Goal: Information Seeking & Learning: Find specific fact

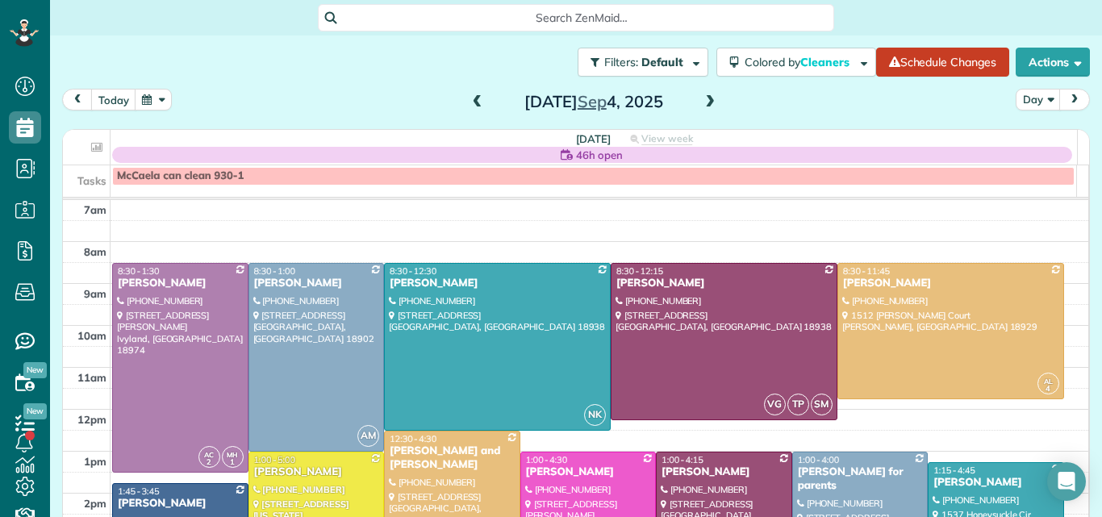
scroll to position [7, 7]
click at [706, 101] on span at bounding box center [710, 102] width 18 height 15
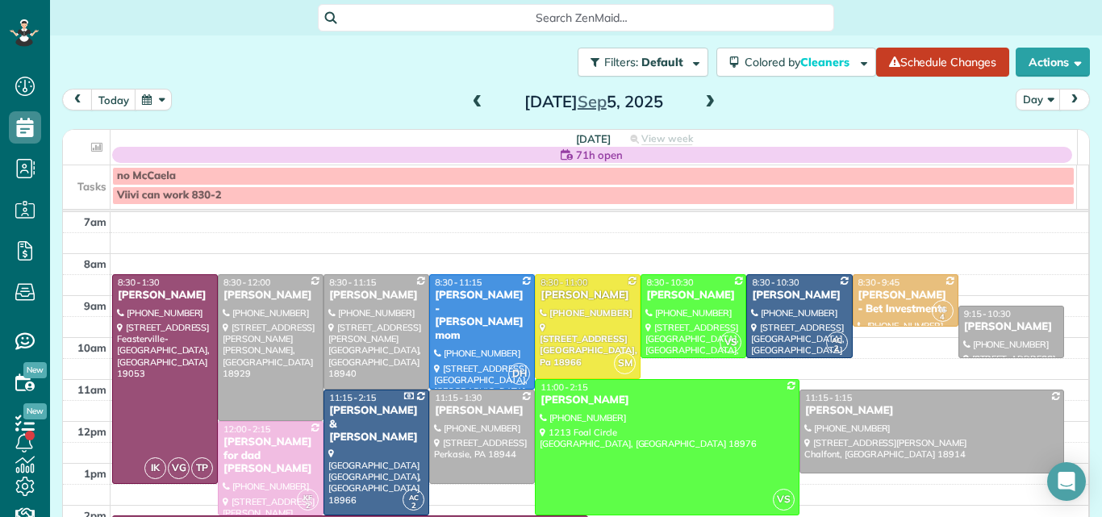
click at [706, 101] on span at bounding box center [710, 102] width 18 height 15
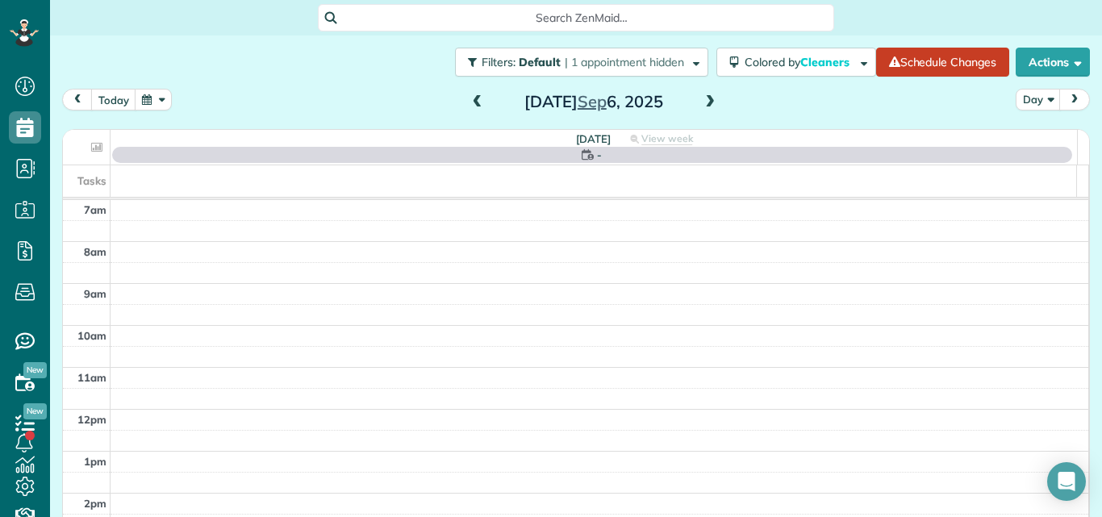
click at [706, 101] on span at bounding box center [710, 102] width 18 height 15
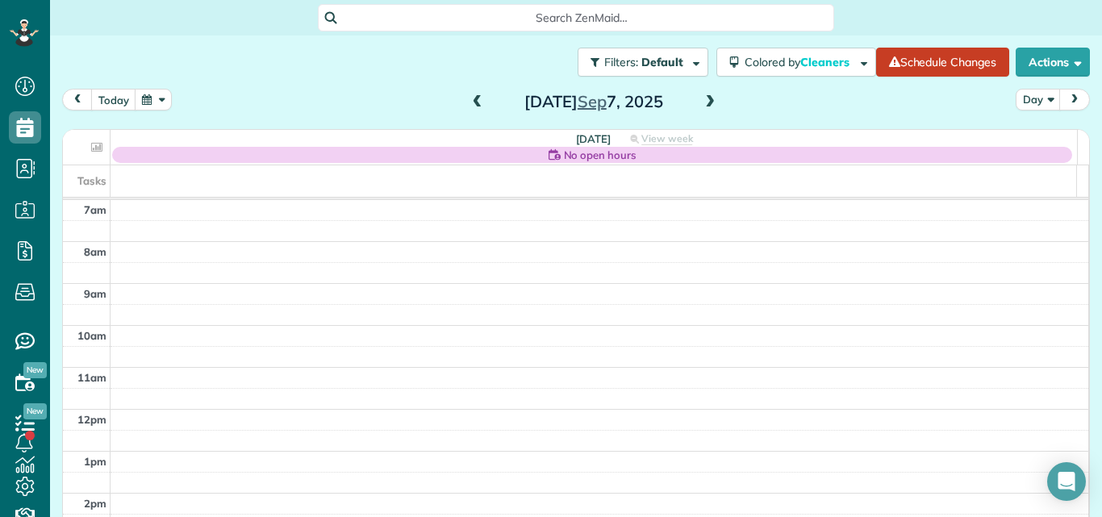
click at [706, 101] on span at bounding box center [710, 102] width 18 height 15
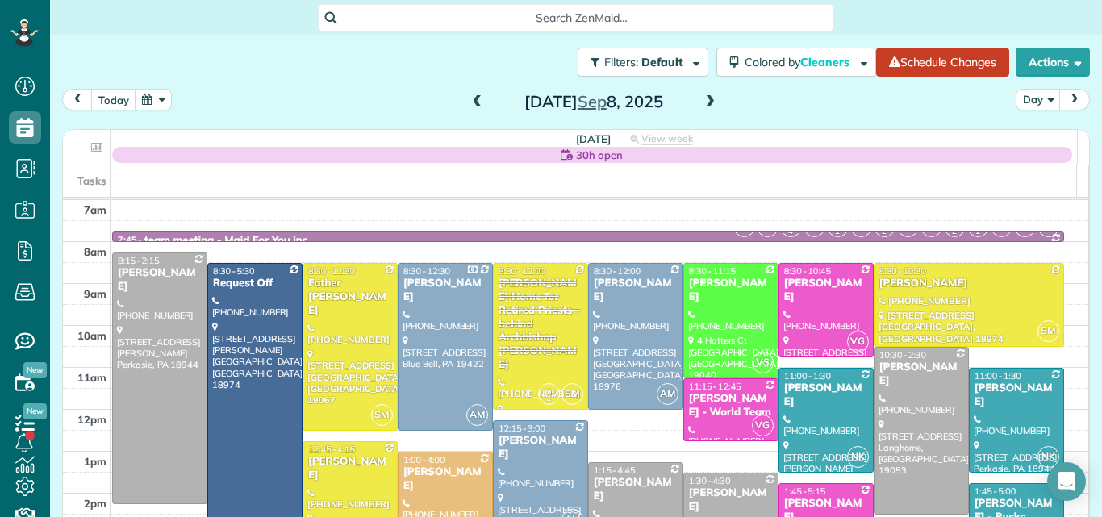
click at [706, 101] on span at bounding box center [710, 102] width 18 height 15
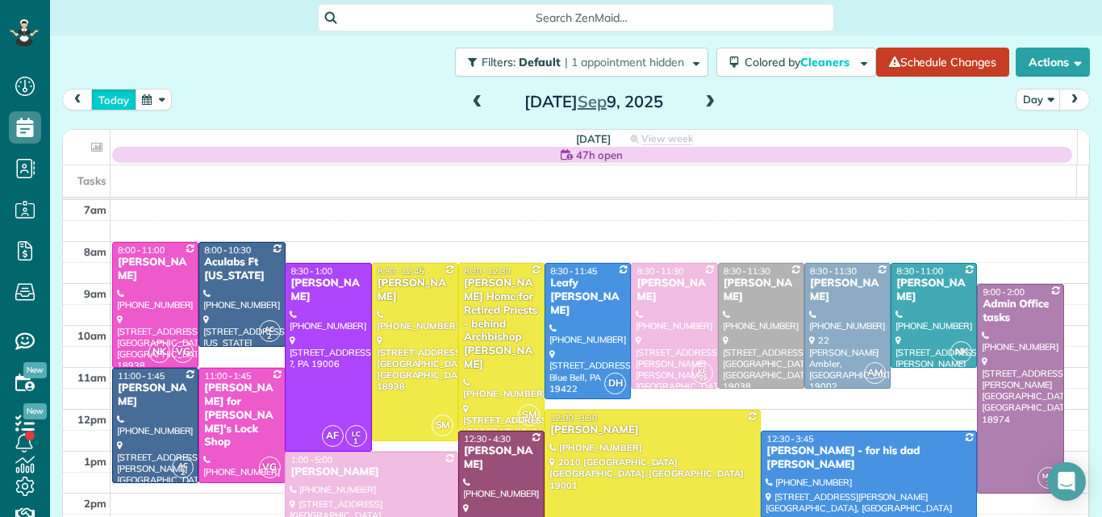
click at [104, 94] on button "today" at bounding box center [113, 100] width 45 height 22
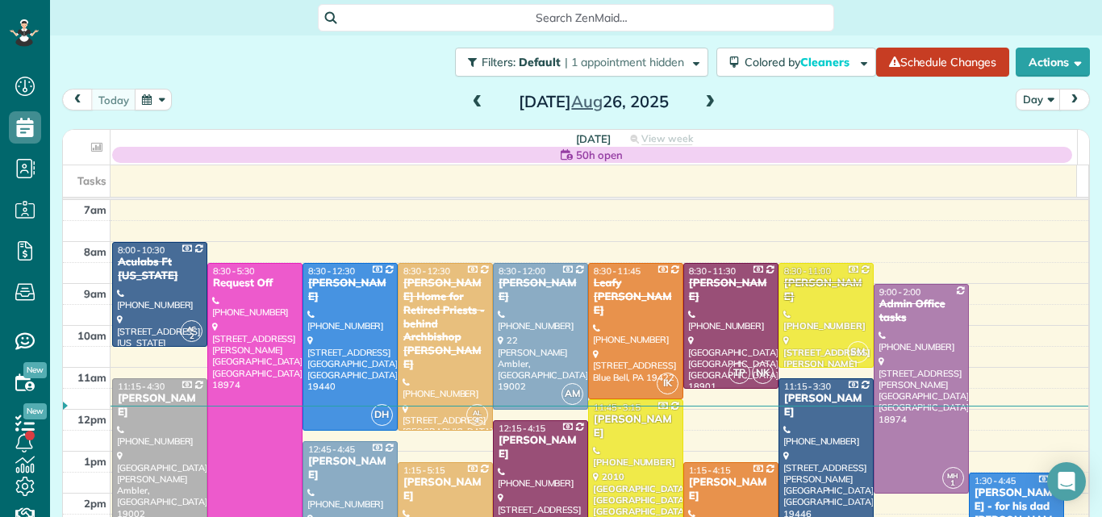
click at [701, 100] on span at bounding box center [710, 102] width 18 height 15
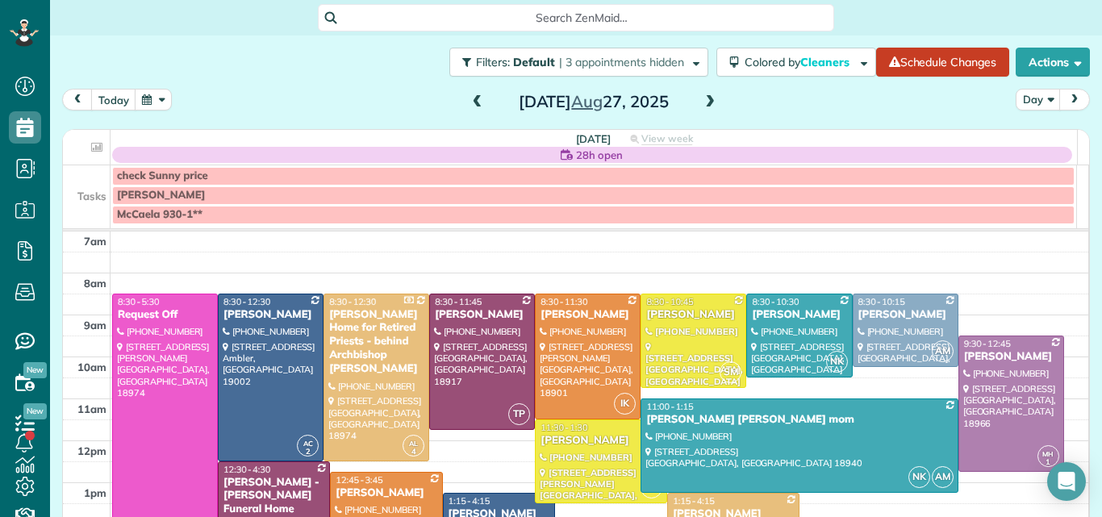
click at [701, 100] on span at bounding box center [710, 102] width 18 height 15
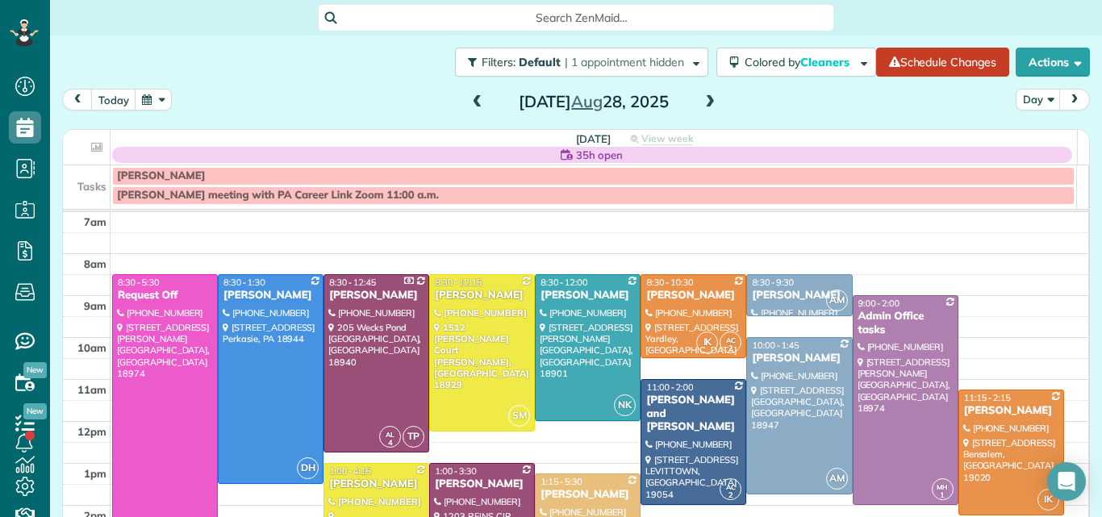
click at [701, 100] on span at bounding box center [710, 102] width 18 height 15
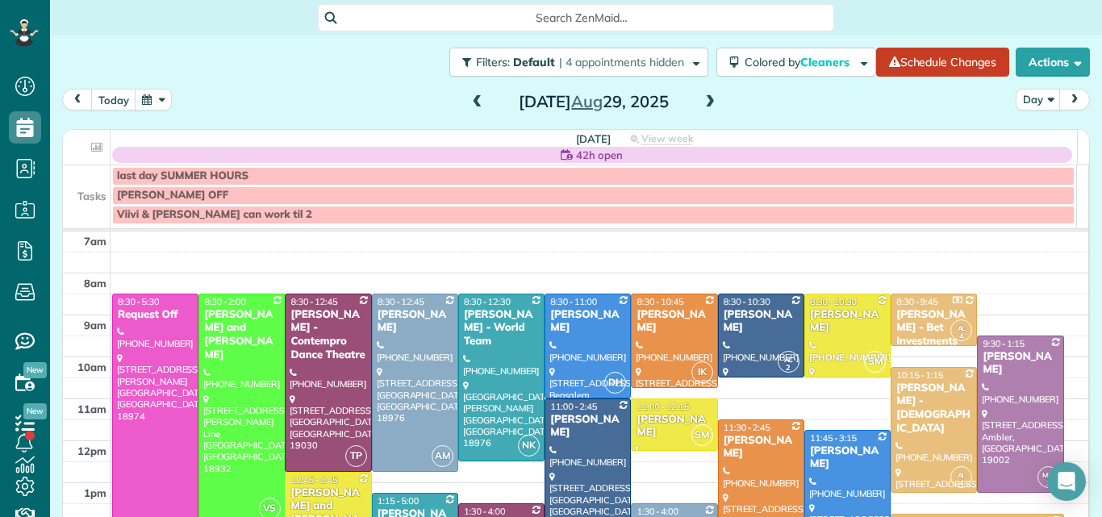
click at [701, 100] on span at bounding box center [710, 102] width 18 height 15
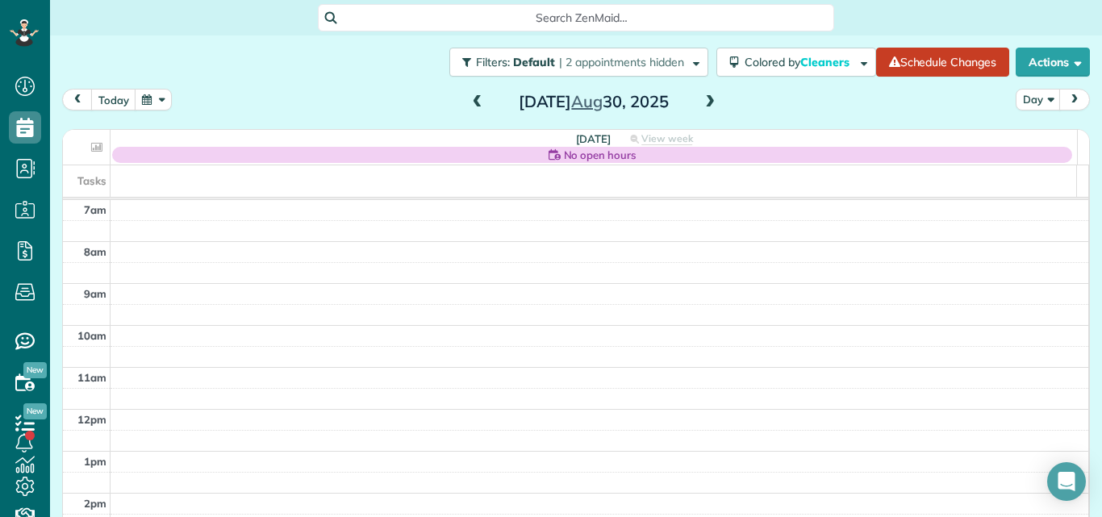
click at [701, 100] on span at bounding box center [710, 102] width 18 height 15
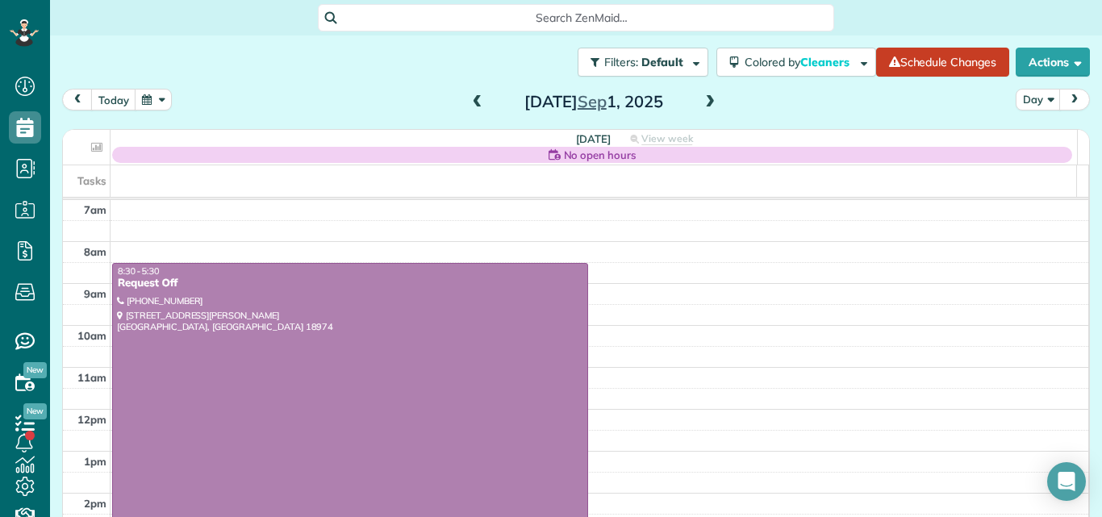
click at [701, 100] on span at bounding box center [710, 102] width 18 height 15
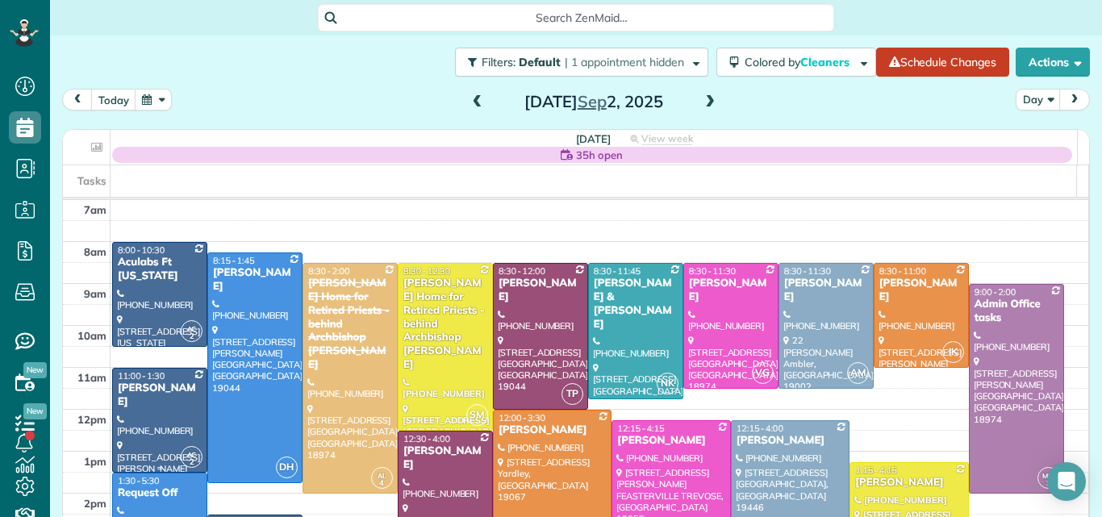
click at [158, 397] on div at bounding box center [160, 420] width 94 height 103
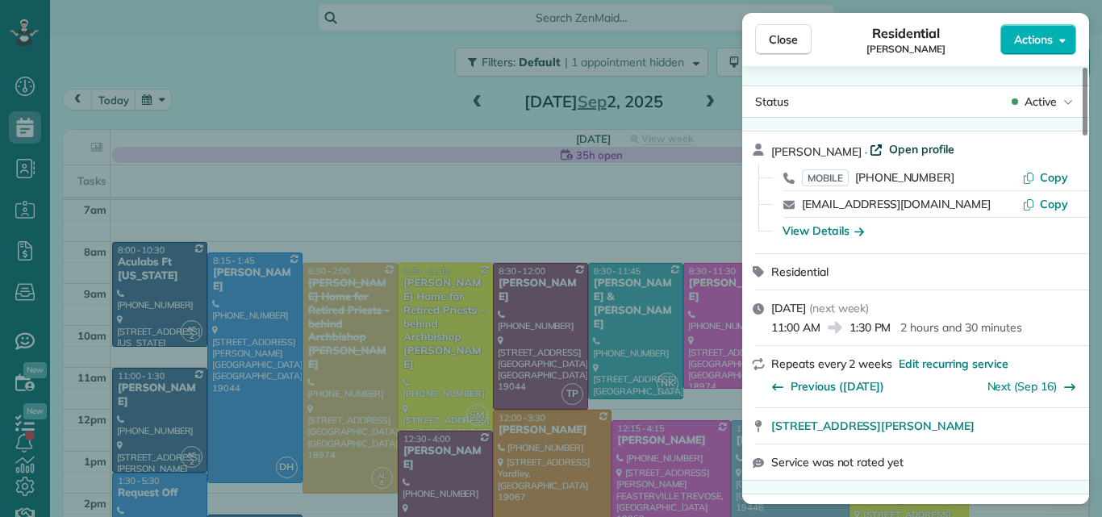
click at [917, 145] on span "Open profile" at bounding box center [921, 149] width 65 height 16
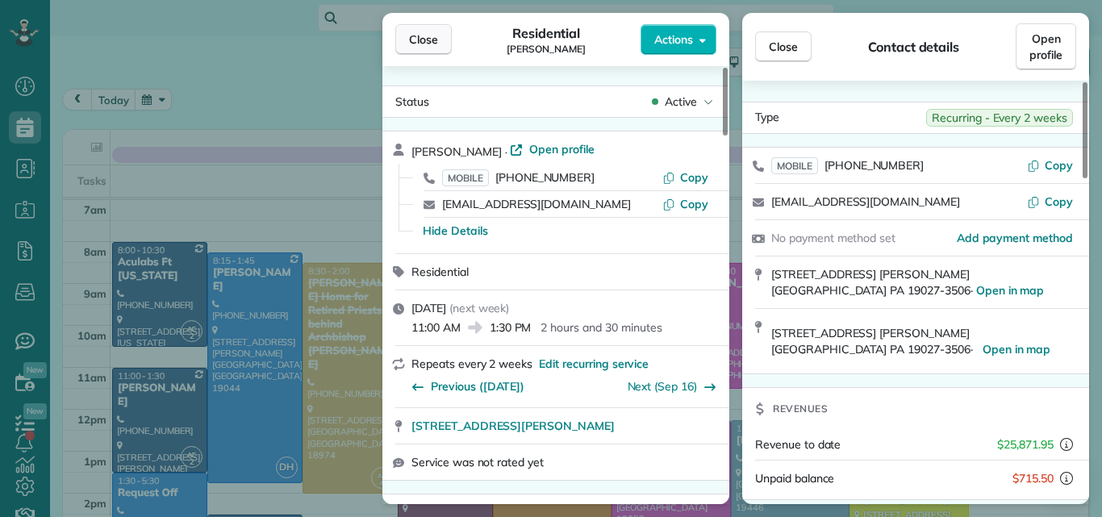
click at [429, 31] on span "Close" at bounding box center [423, 39] width 29 height 16
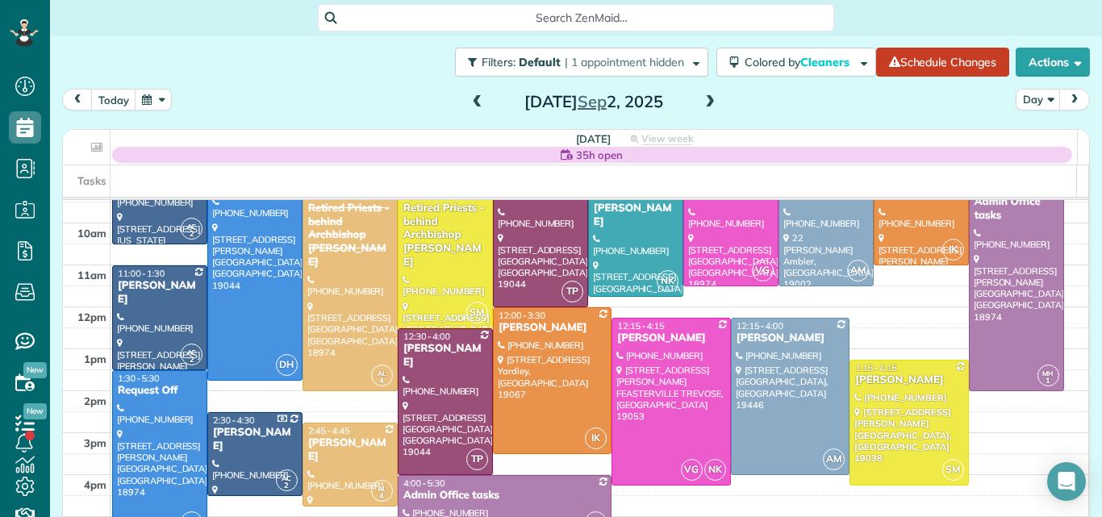
scroll to position [92, 0]
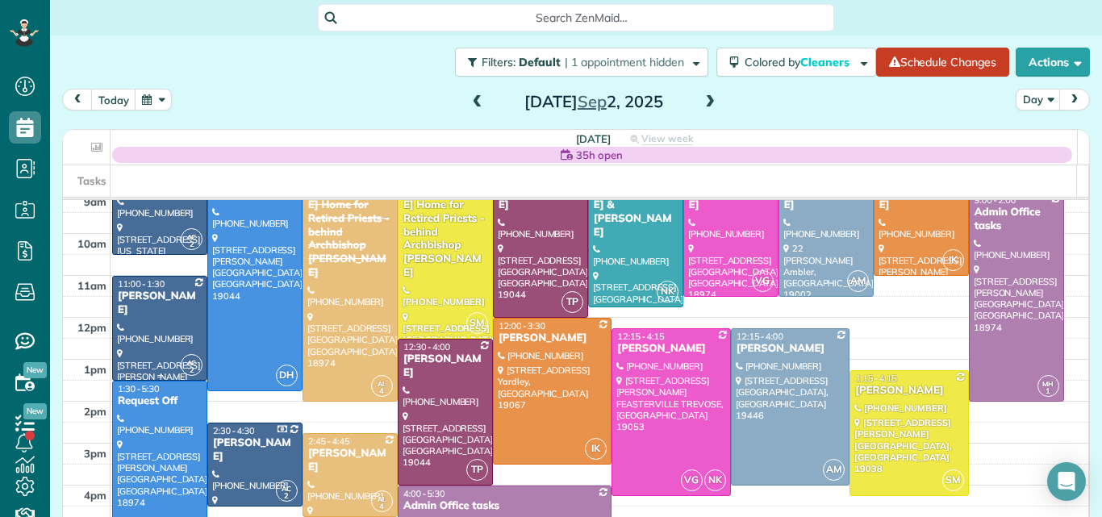
click at [173, 312] on div at bounding box center [160, 328] width 94 height 103
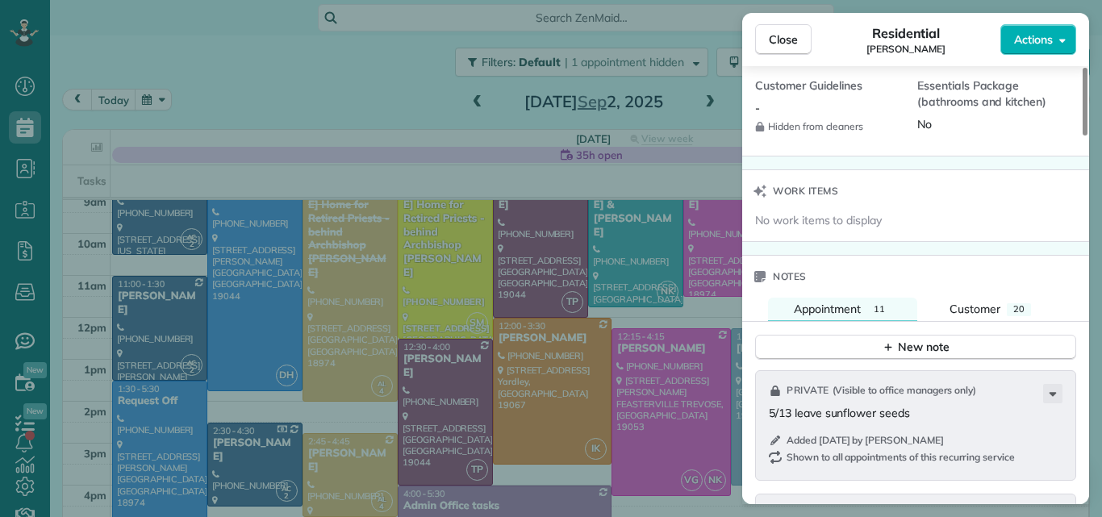
scroll to position [1551, 0]
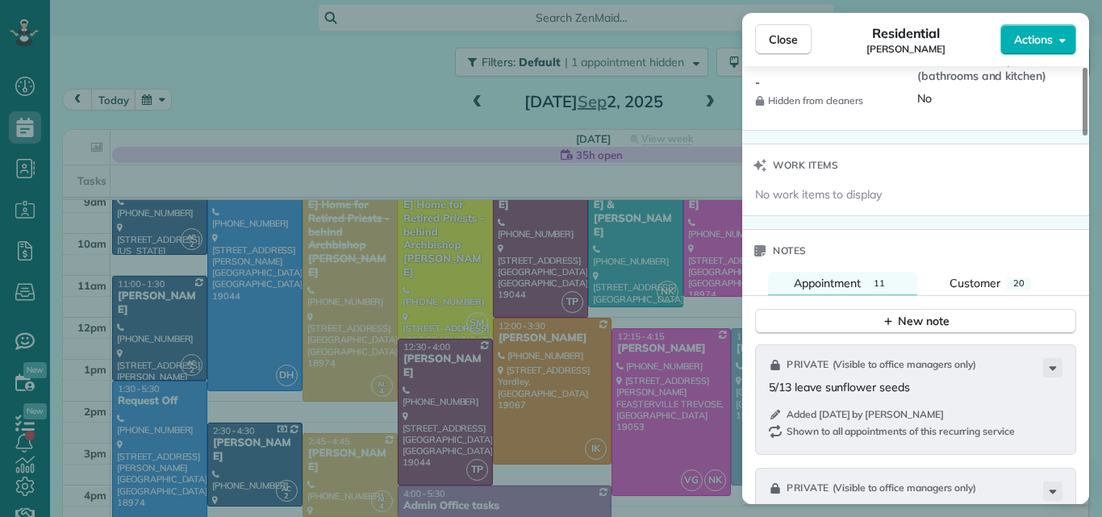
drag, startPoint x: 1086, startPoint y: 94, endPoint x: 1039, endPoint y: 335, distance: 245.6
click at [1082, 135] on div at bounding box center [1084, 102] width 5 height 68
click at [934, 311] on button "New note" at bounding box center [915, 321] width 321 height 25
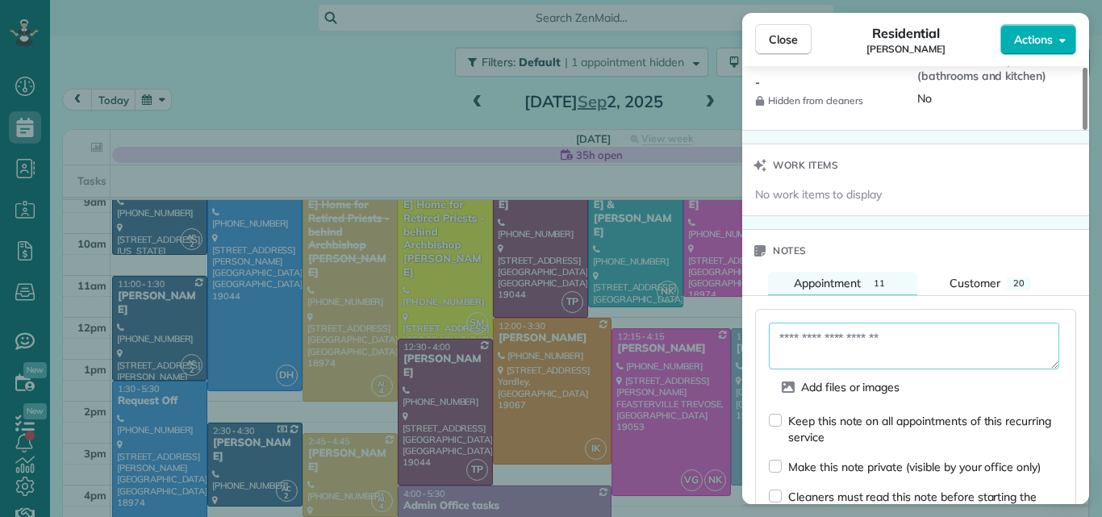
click at [877, 335] on textarea at bounding box center [914, 346] width 290 height 47
type textarea "**********"
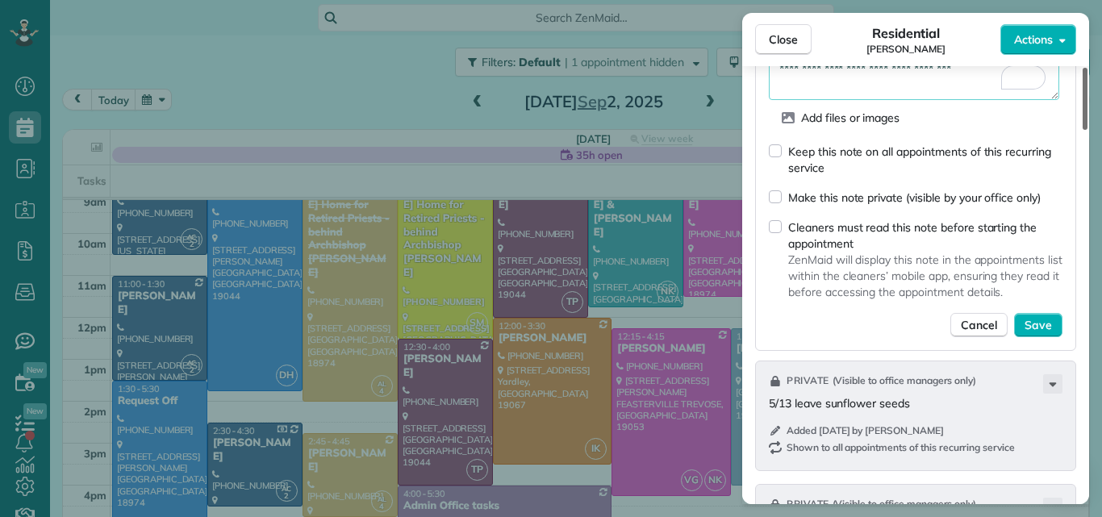
drag, startPoint x: 1084, startPoint y: 302, endPoint x: 1081, endPoint y: 344, distance: 42.9
click at [1082, 130] on div at bounding box center [1084, 99] width 5 height 62
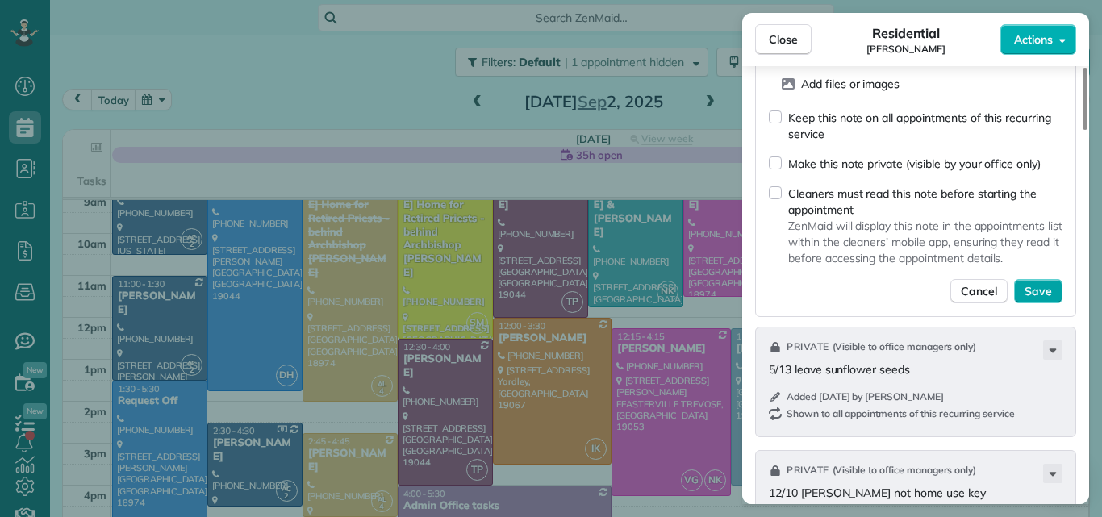
click at [1039, 287] on span "Save" at bounding box center [1037, 291] width 27 height 16
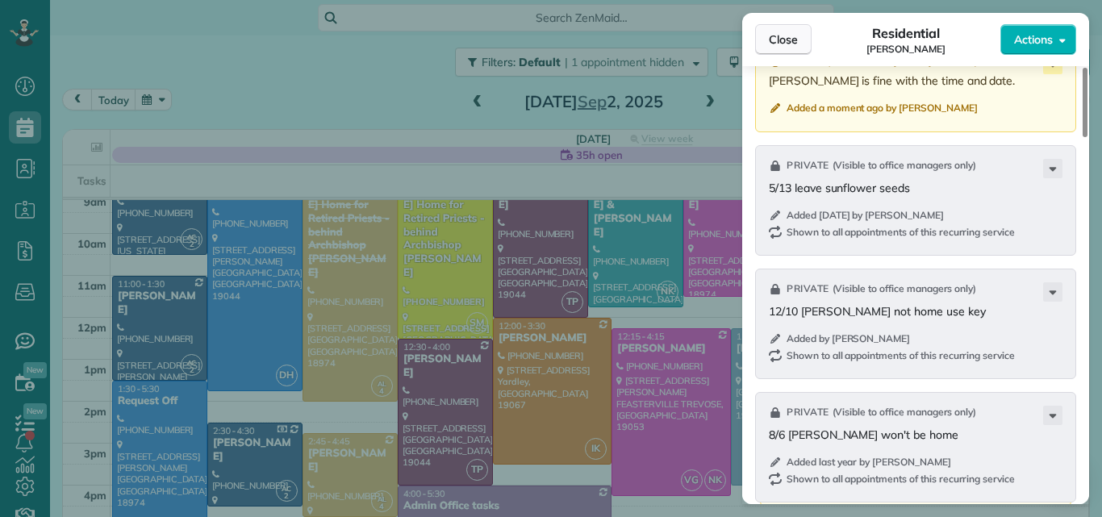
click at [787, 40] on span "Close" at bounding box center [783, 39] width 29 height 16
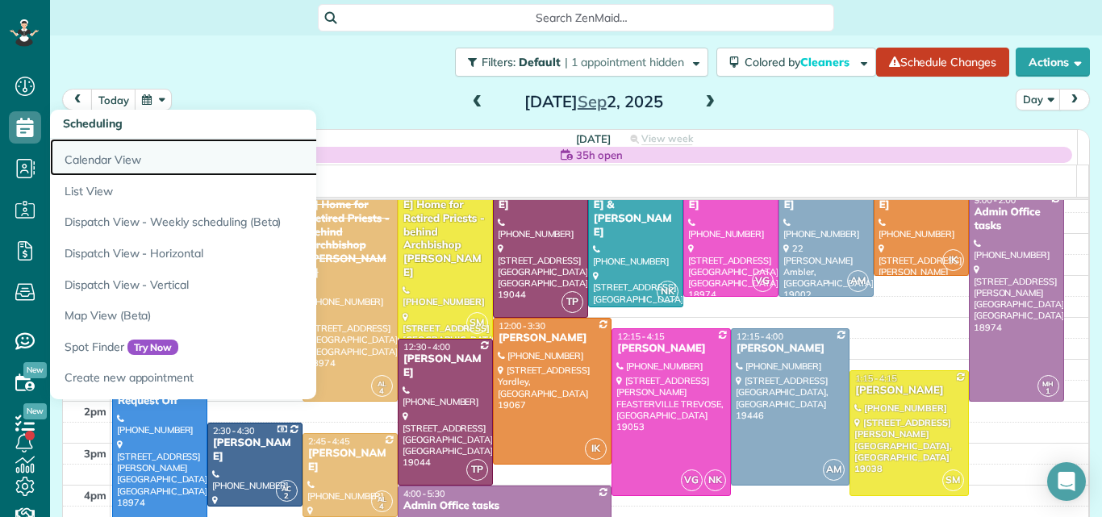
click at [90, 156] on link "Calendar View" at bounding box center [251, 157] width 403 height 37
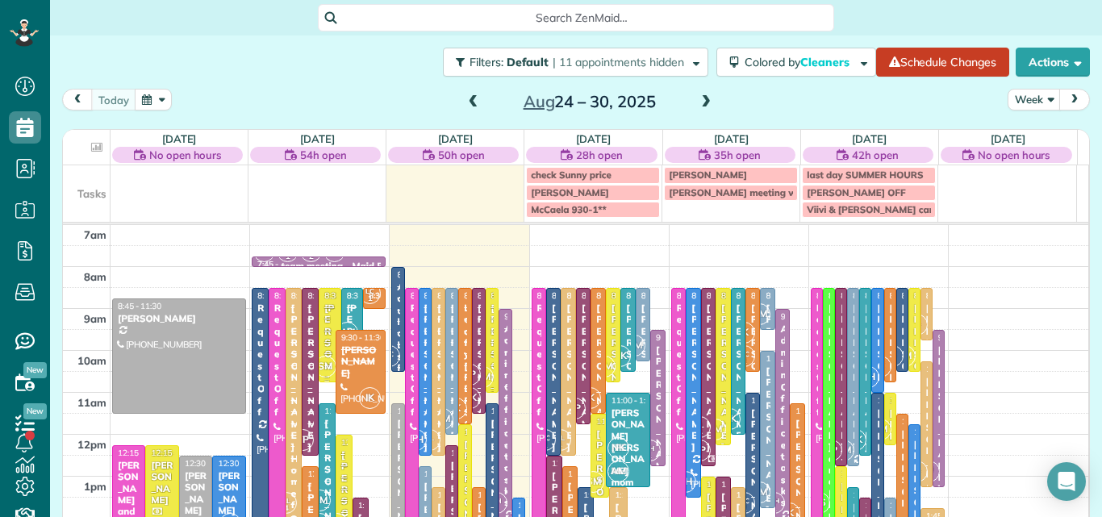
scroll to position [7, 7]
click at [697, 99] on span at bounding box center [706, 102] width 18 height 15
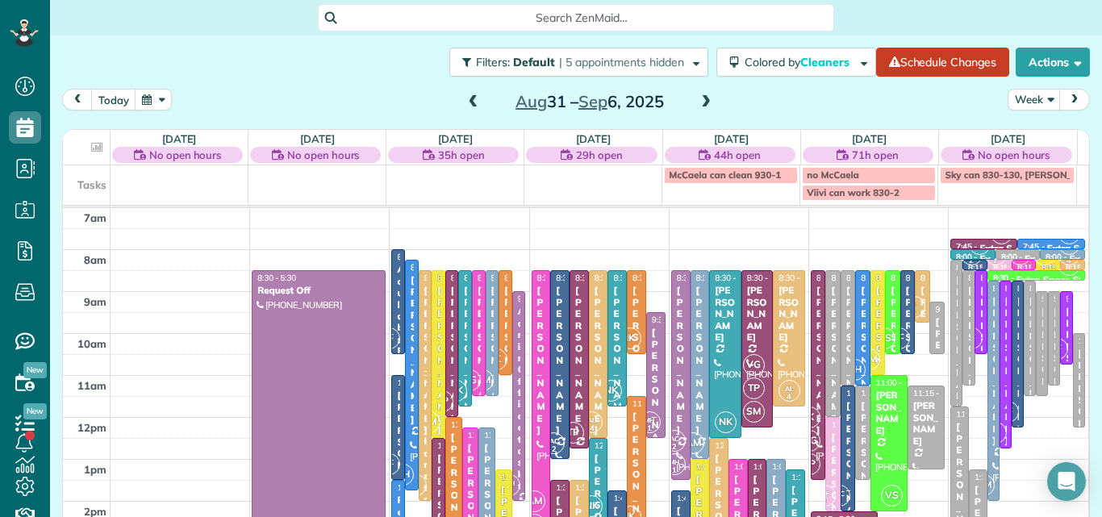
click at [697, 99] on span at bounding box center [706, 102] width 18 height 15
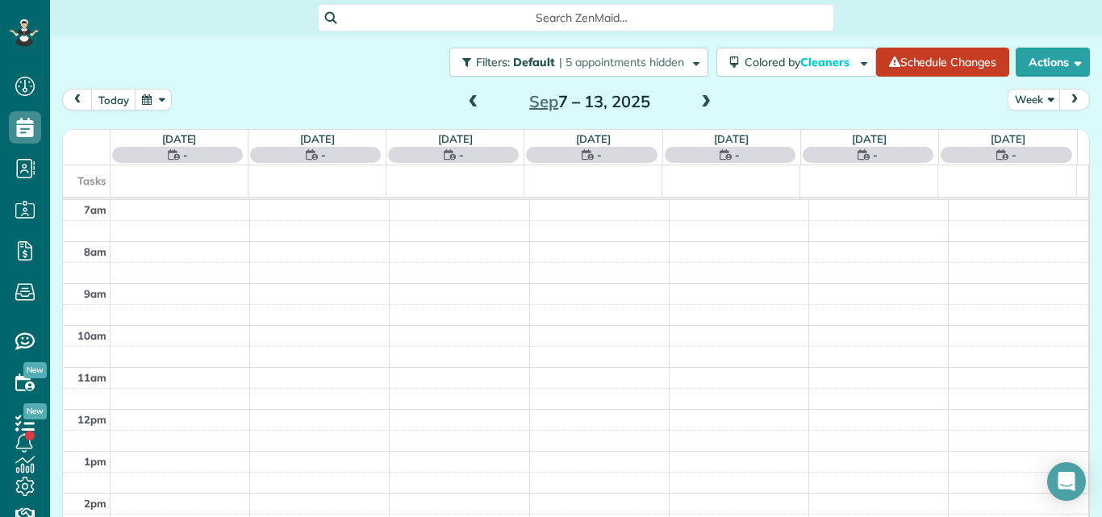
click at [697, 99] on span at bounding box center [706, 102] width 18 height 15
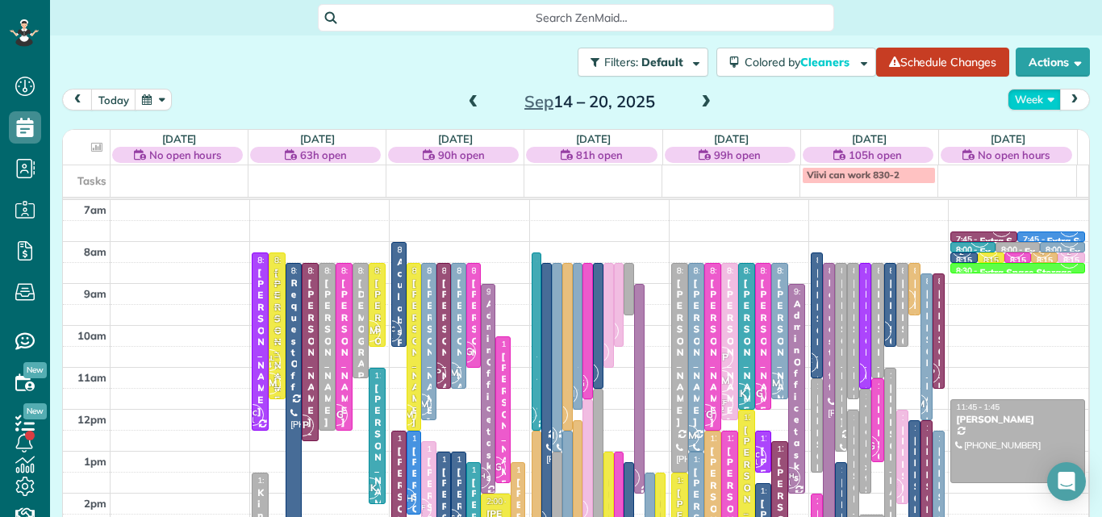
click at [1023, 96] on button "Week" at bounding box center [1033, 100] width 53 height 22
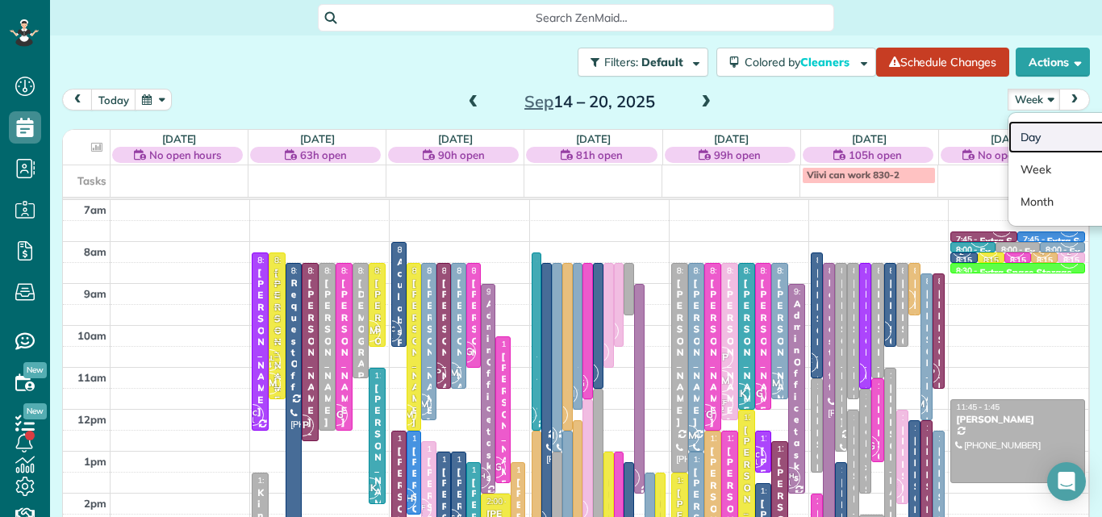
click at [1018, 139] on link "Day" at bounding box center [1071, 137] width 127 height 32
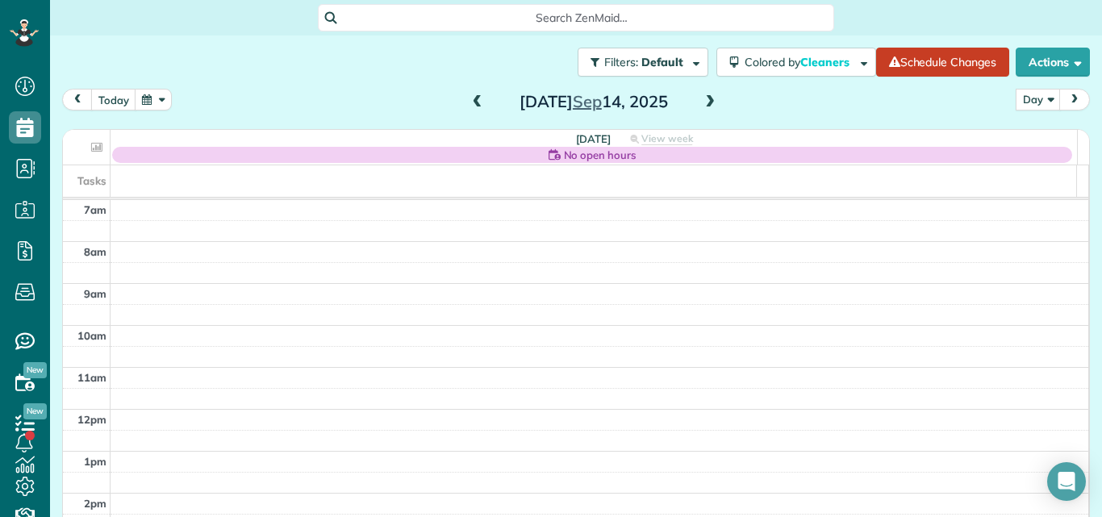
click at [704, 99] on span at bounding box center [710, 102] width 18 height 15
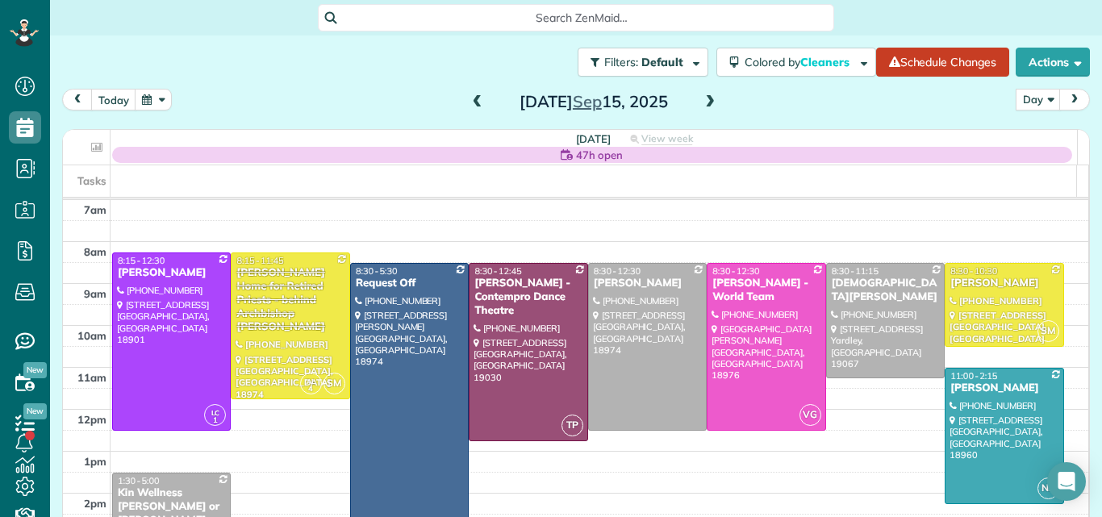
click at [707, 104] on span at bounding box center [710, 102] width 18 height 15
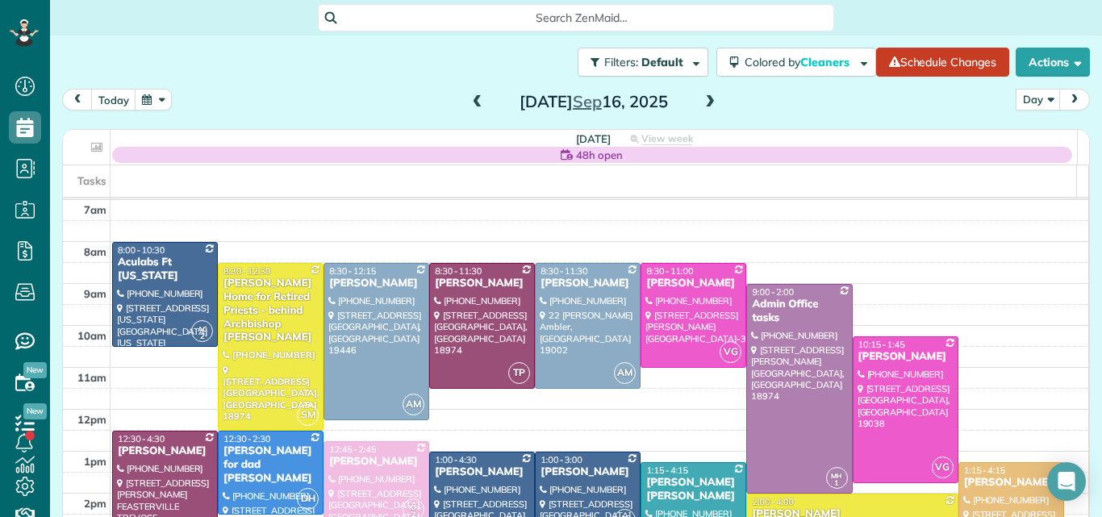
click at [474, 98] on span at bounding box center [478, 102] width 18 height 15
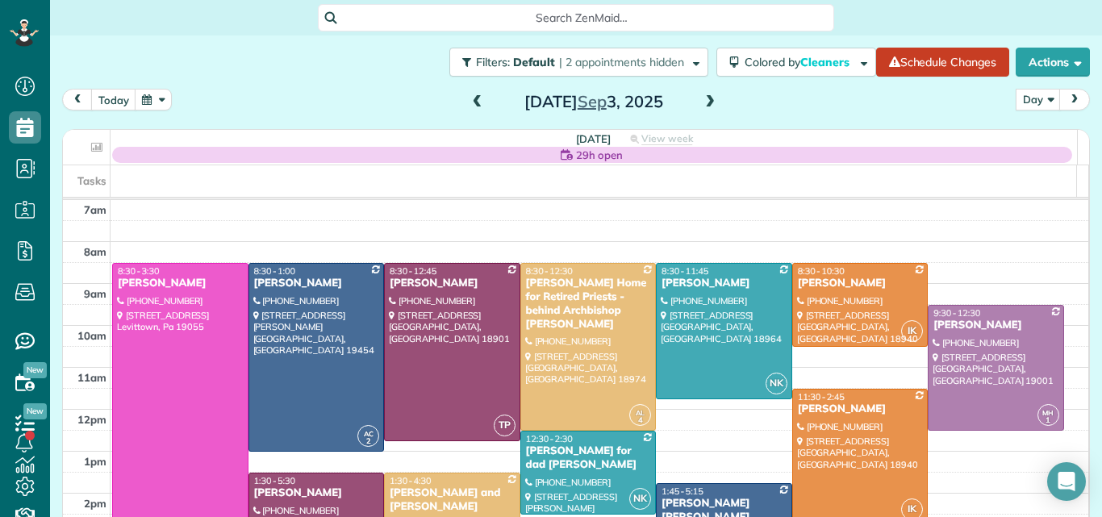
scroll to position [67, 0]
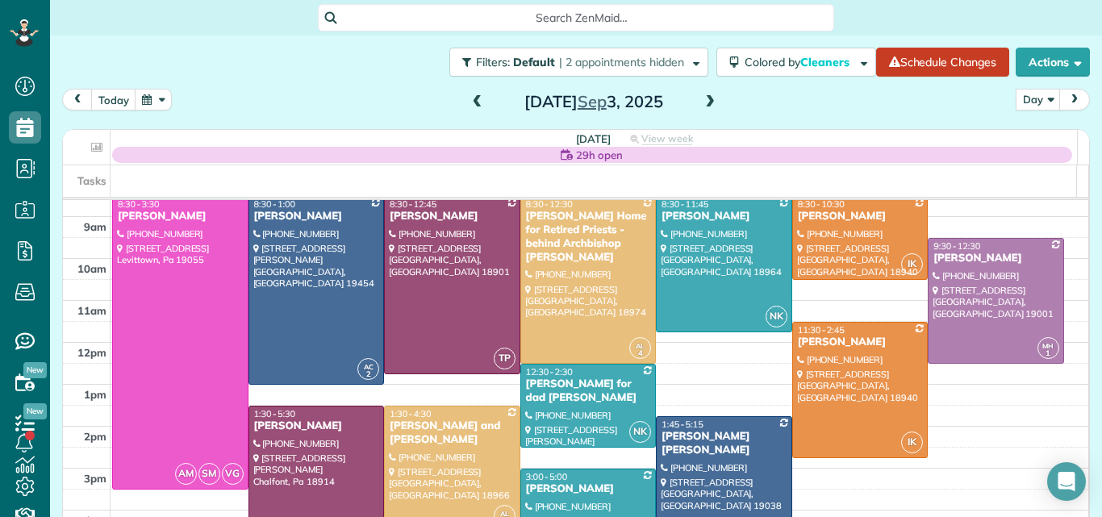
click at [702, 103] on span at bounding box center [710, 102] width 18 height 15
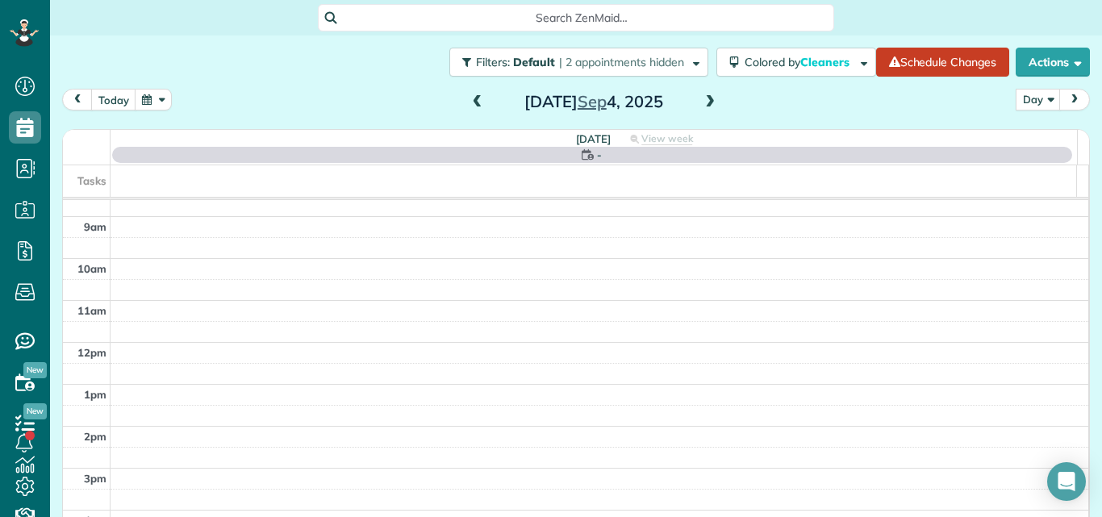
scroll to position [0, 0]
click at [702, 103] on span at bounding box center [710, 102] width 18 height 15
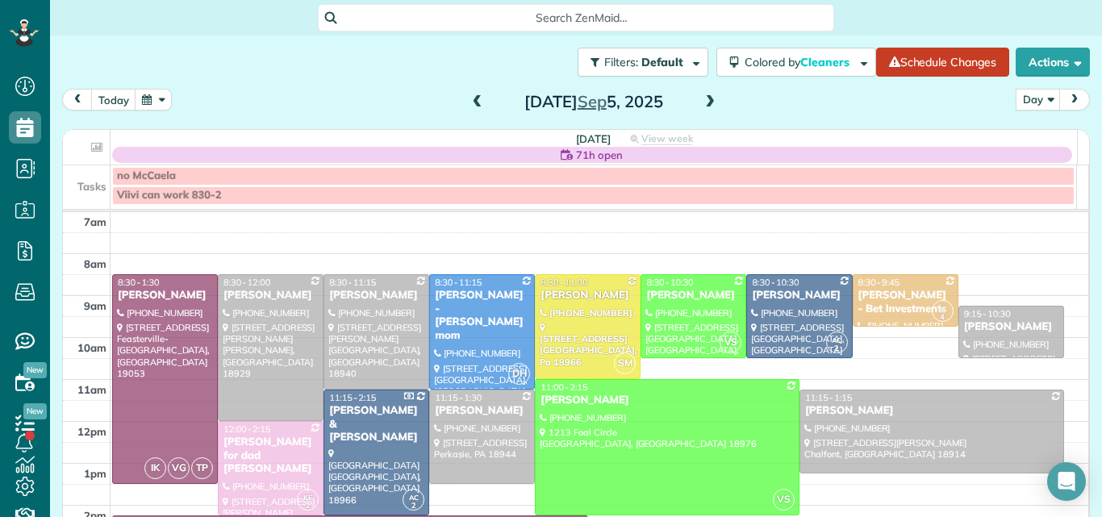
click at [702, 103] on span at bounding box center [710, 102] width 18 height 15
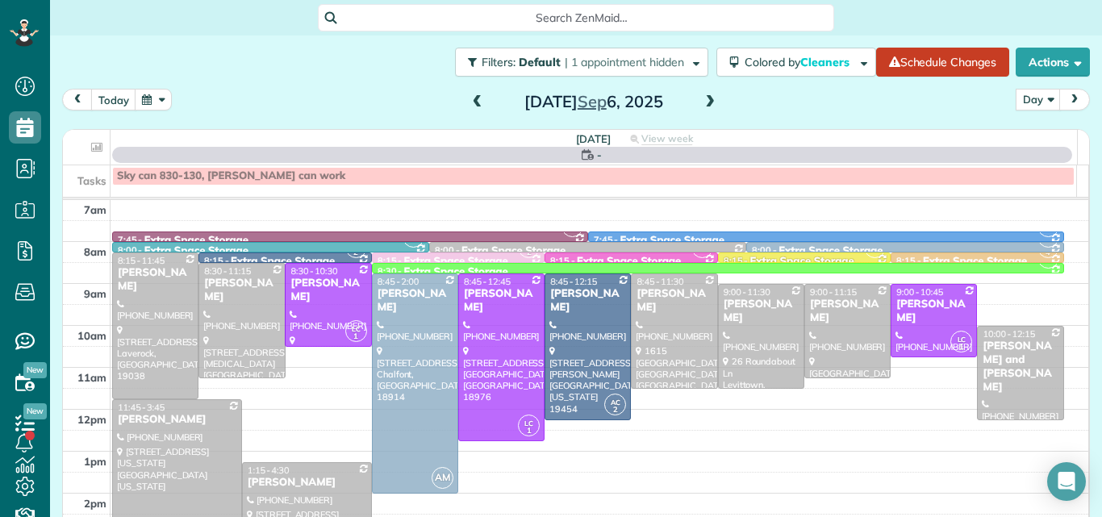
click at [702, 103] on span at bounding box center [710, 102] width 18 height 15
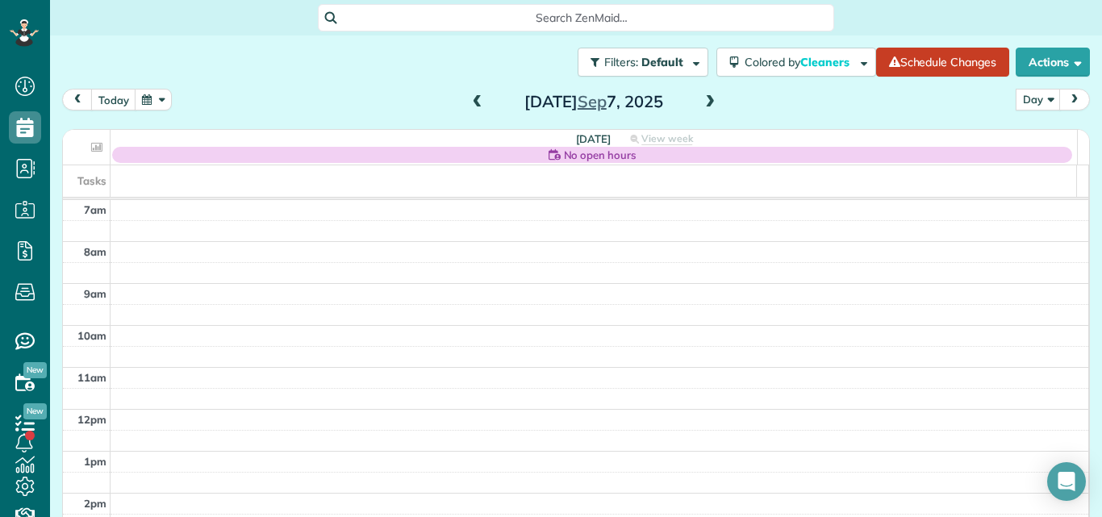
click at [702, 103] on span at bounding box center [710, 102] width 18 height 15
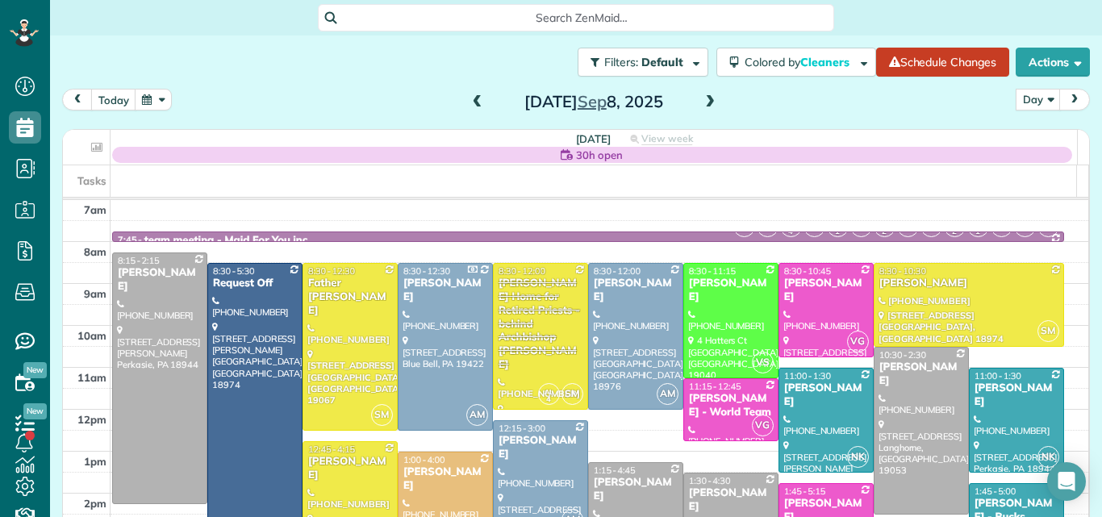
click at [471, 96] on span at bounding box center [478, 102] width 18 height 15
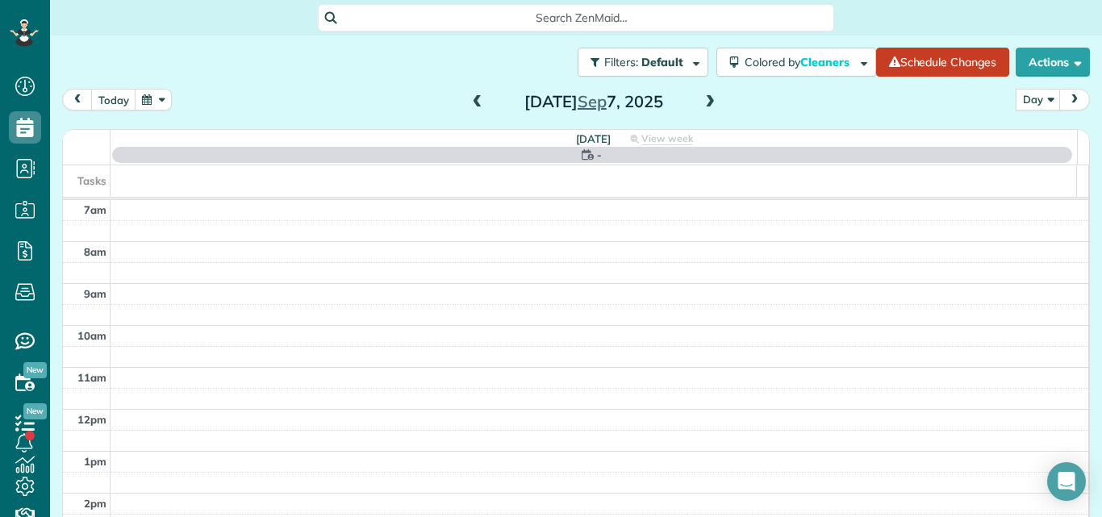
click at [471, 96] on span at bounding box center [478, 102] width 18 height 15
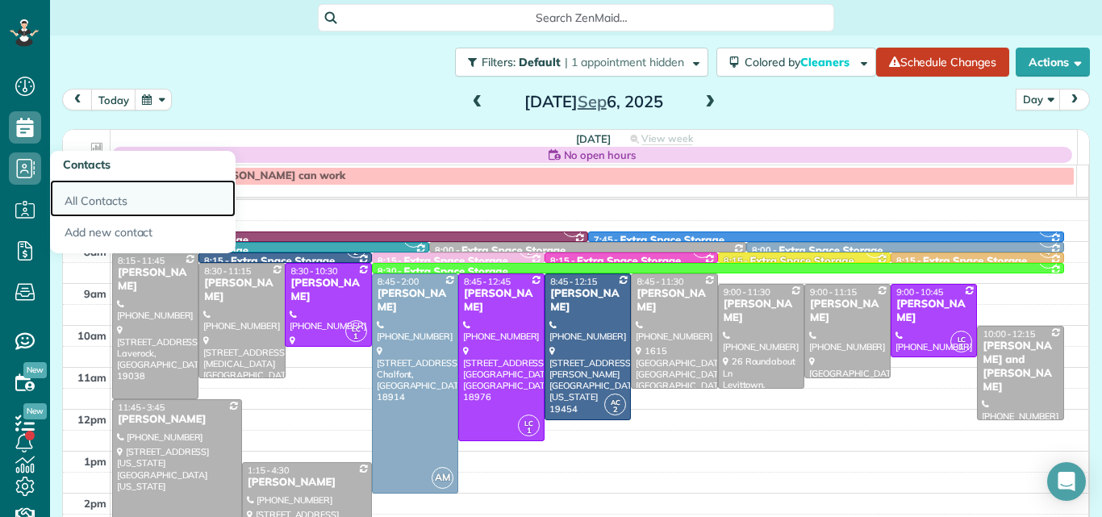
click at [94, 201] on link "All Contacts" at bounding box center [142, 198] width 185 height 37
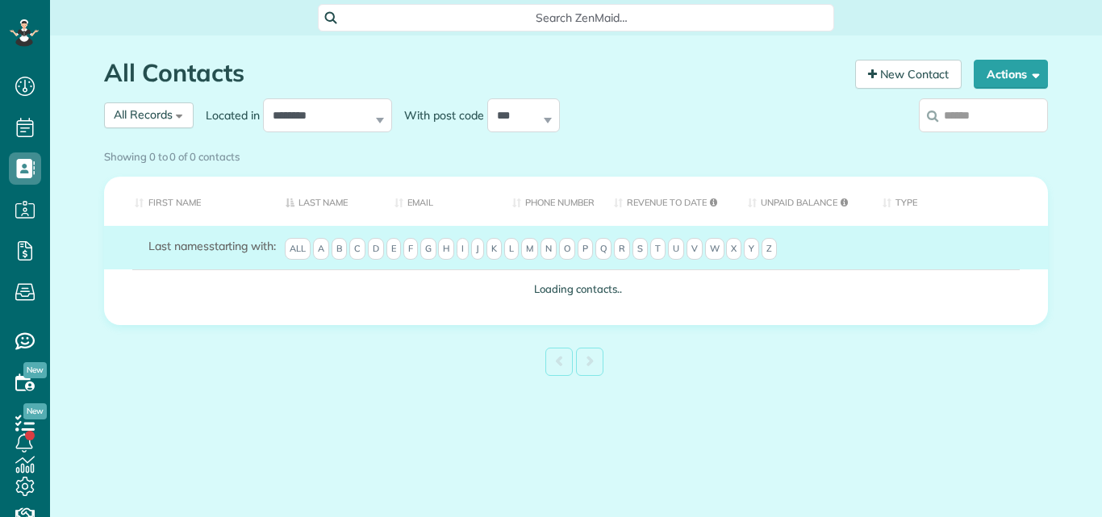
scroll to position [7, 7]
type input "*"
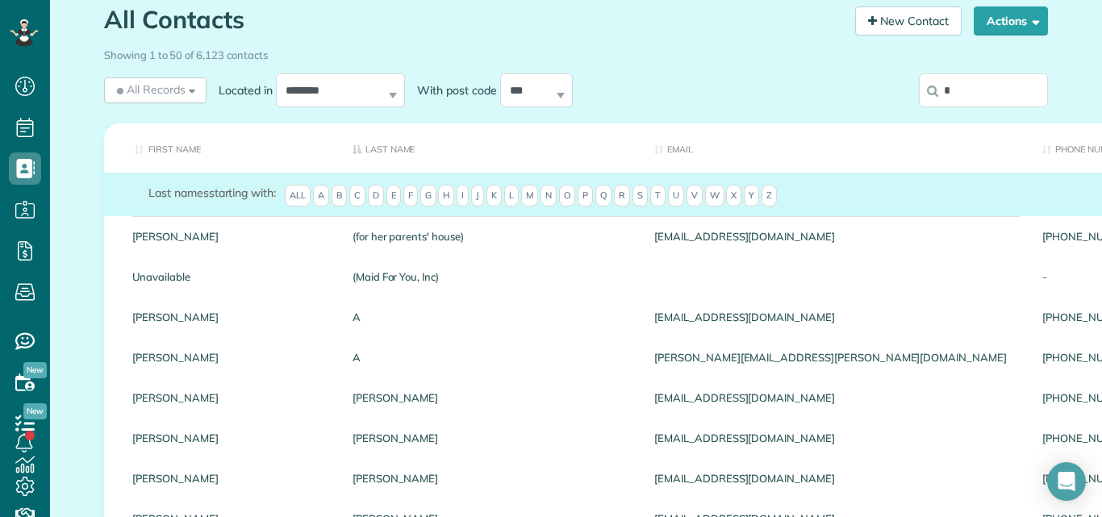
scroll to position [0, 0]
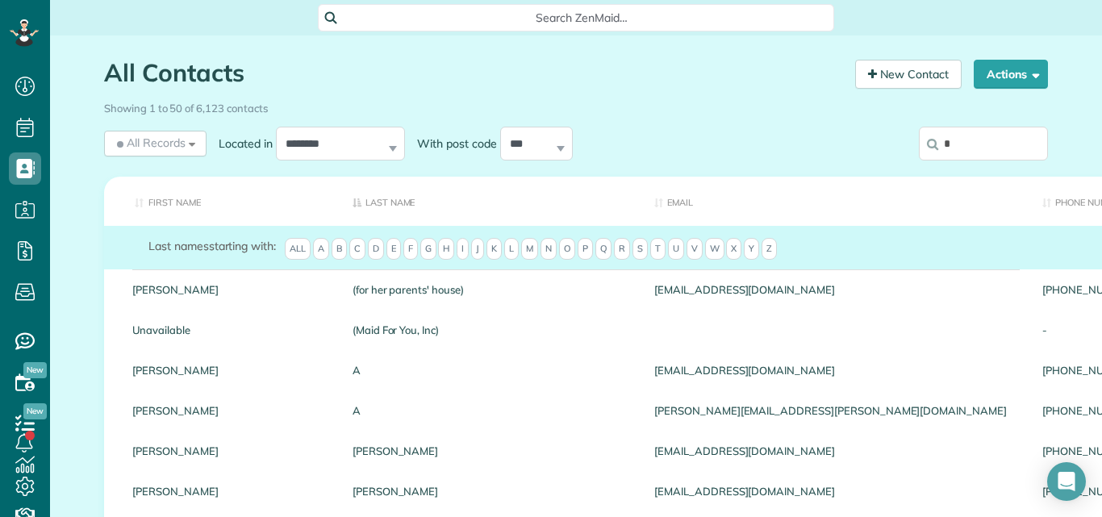
click at [958, 144] on input "*" at bounding box center [983, 144] width 129 height 34
click at [961, 138] on input "**" at bounding box center [983, 144] width 129 height 34
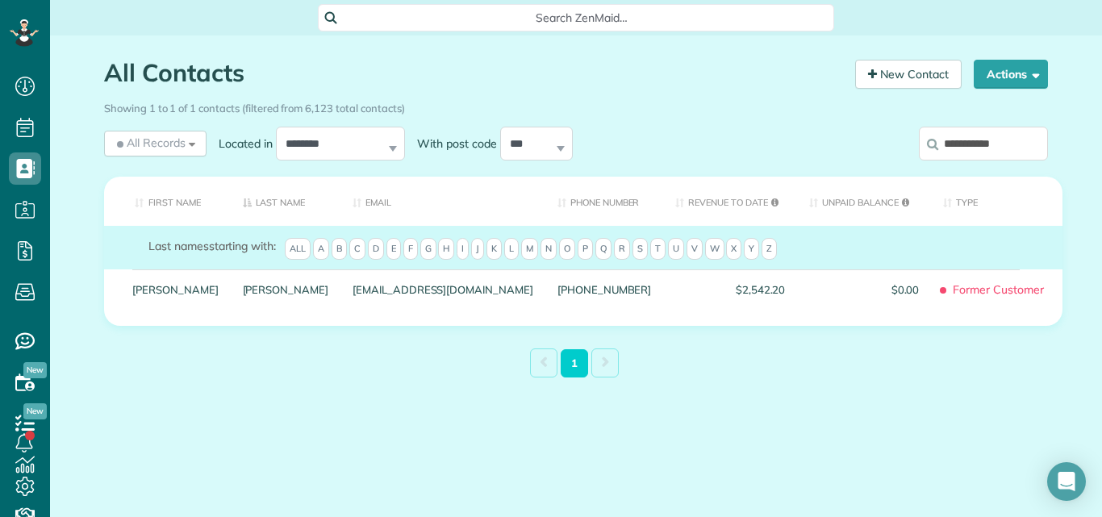
type input "**********"
